Goal: Navigation & Orientation: Understand site structure

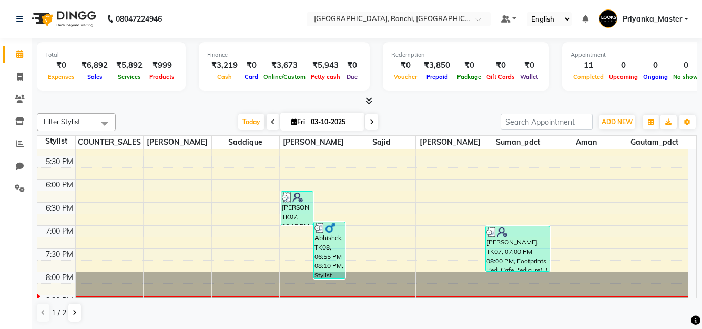
click at [370, 101] on icon at bounding box center [369, 101] width 7 height 8
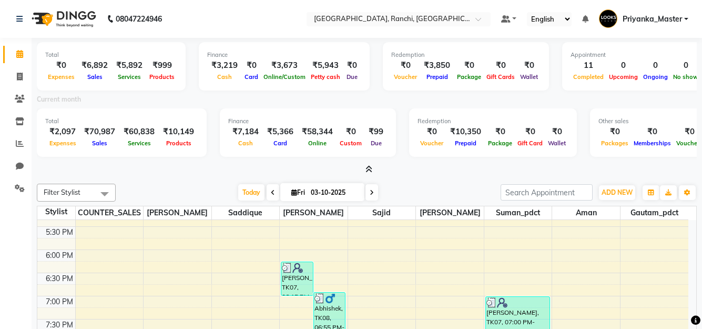
click at [370, 169] on icon at bounding box center [369, 169] width 7 height 8
